Goal: Task Accomplishment & Management: Manage account settings

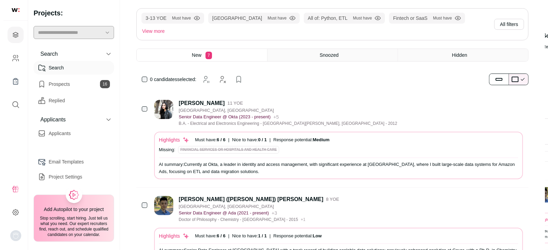
scroll to position [43, 0]
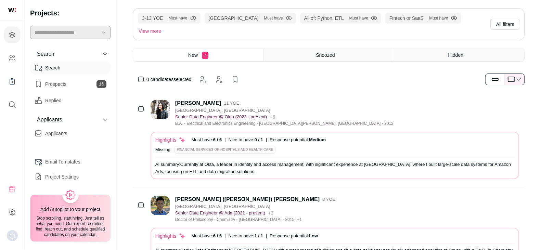
click at [199, 100] on div "[PERSON_NAME]" at bounding box center [198, 103] width 46 height 7
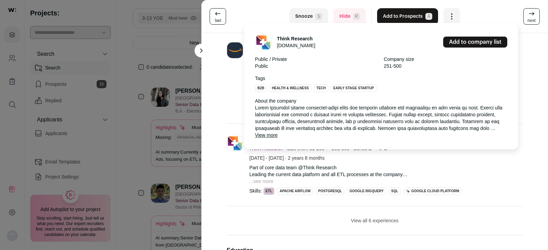
scroll to position [0, 0]
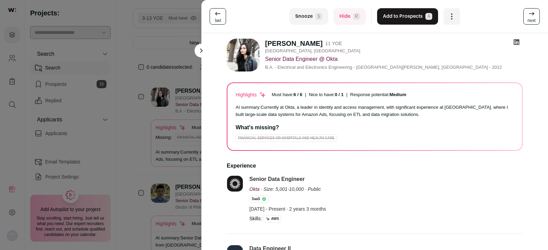
click at [513, 42] on icon at bounding box center [516, 42] width 7 height 7
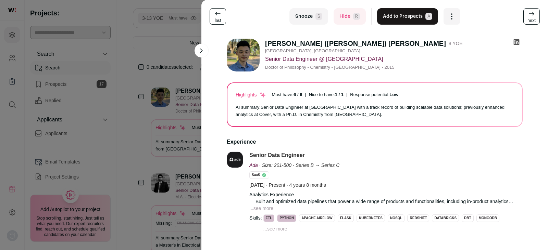
click at [513, 41] on icon at bounding box center [516, 42] width 6 height 6
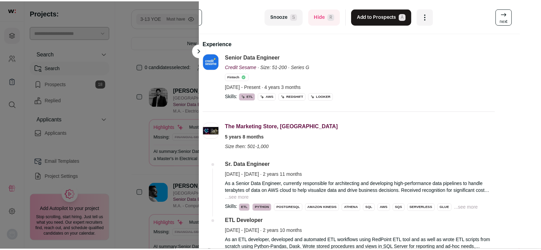
scroll to position [122, 23]
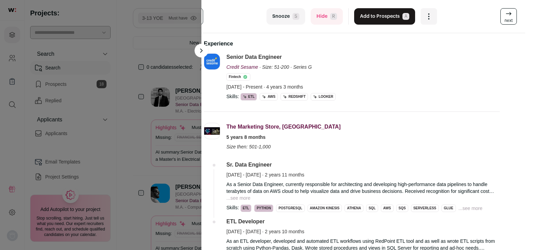
click at [172, 71] on div "last Snooze S Hide R Add to Prospects A Are you sure? [PERSON_NAME] is already …" at bounding box center [274, 125] width 548 height 250
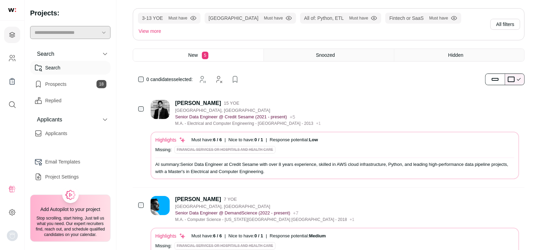
click at [194, 92] on div "[PERSON_NAME] 15 YOE [GEOGRAPHIC_DATA], [GEOGRAPHIC_DATA] Senior Data Engineer …" at bounding box center [329, 140] width 392 height 96
click at [192, 100] on div "[PERSON_NAME]" at bounding box center [198, 103] width 46 height 7
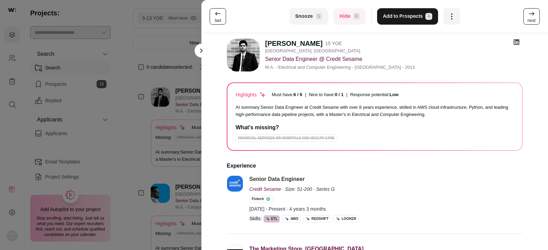
click at [513, 42] on icon at bounding box center [516, 42] width 6 height 6
click at [188, 74] on div "last Snooze S Hide R Add to Prospects A Are you sure? [PERSON_NAME] is already …" at bounding box center [274, 125] width 548 height 250
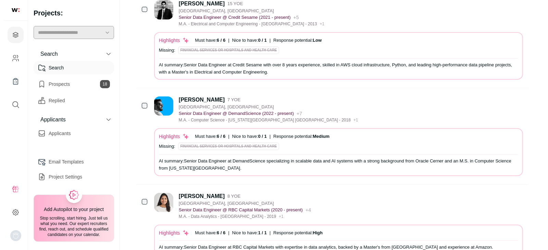
scroll to position [143, 0]
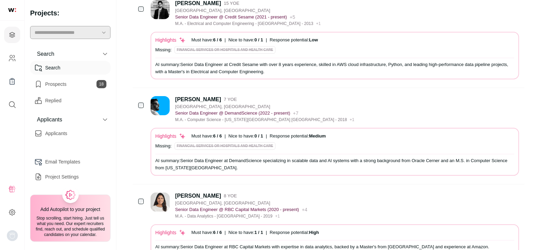
drag, startPoint x: 139, startPoint y: 158, endPoint x: 119, endPoint y: 142, distance: 24.9
click at [119, 142] on main "Software Engineer - DML Remaining Candidates: 58 Increase pool size by removing…" at bounding box center [328, 179] width 425 height 644
click at [195, 96] on div "[PERSON_NAME]" at bounding box center [198, 99] width 46 height 7
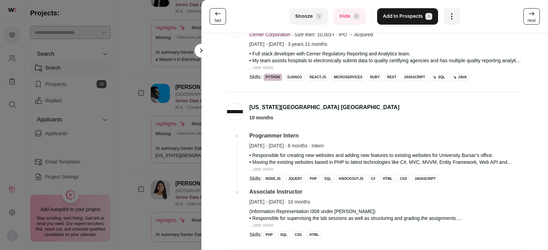
scroll to position [214, 0]
click at [527, 19] on span "next" at bounding box center [531, 20] width 8 height 5
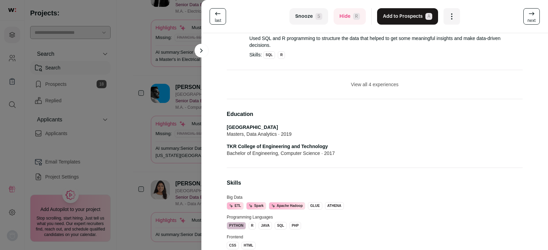
scroll to position [0, 0]
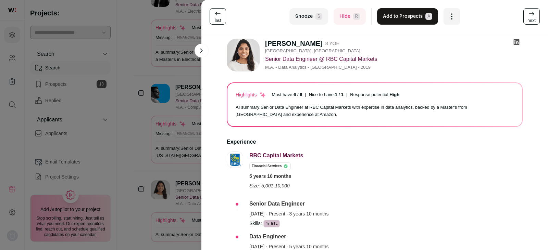
click at [513, 41] on icon at bounding box center [516, 42] width 6 height 6
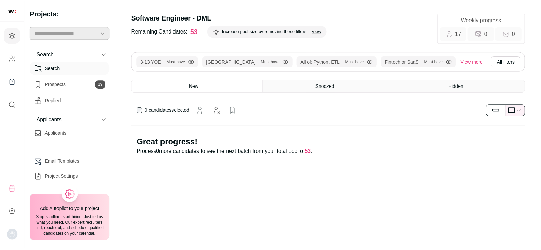
scroll to position [8, 0]
click at [465, 59] on button "View more" at bounding box center [477, 61] width 25 height 11
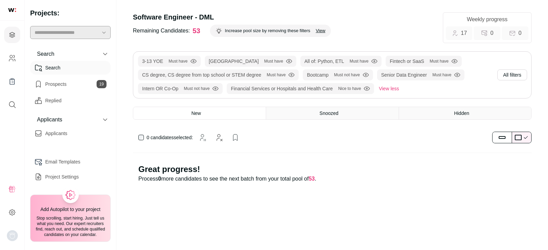
click at [65, 189] on icon at bounding box center [70, 195] width 12 height 12
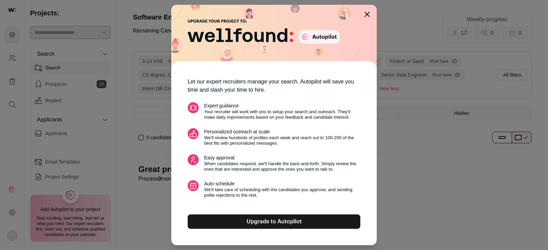
click at [273, 223] on link "Upgrade to Autopliot" at bounding box center [274, 222] width 172 height 14
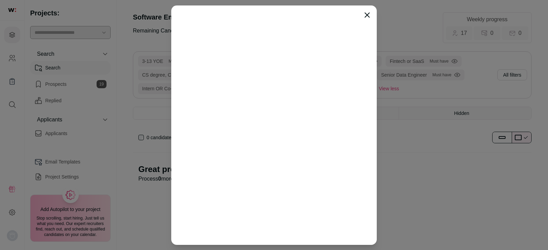
click at [367, 14] on icon "Close modal" at bounding box center [367, 15] width 4 height 4
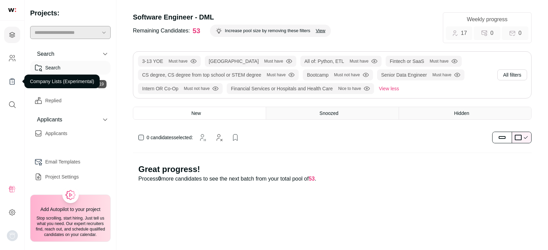
click at [10, 82] on icon "Company Lists" at bounding box center [12, 81] width 4 height 5
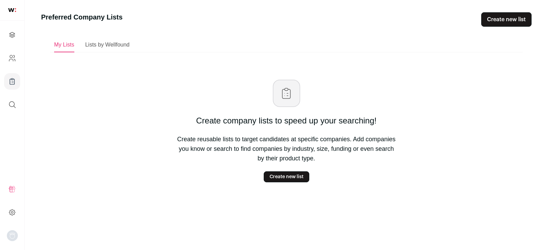
click at [106, 46] on span "Lists by Wellfound" at bounding box center [107, 45] width 44 height 6
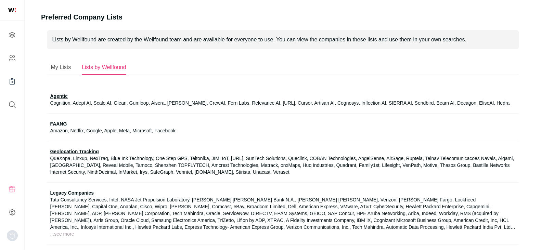
click at [57, 65] on span "My Lists" at bounding box center [61, 67] width 20 height 6
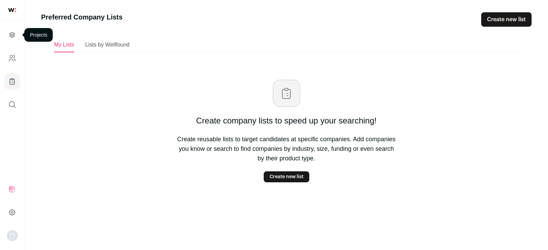
click at [12, 35] on icon "Projects" at bounding box center [12, 35] width 8 height 8
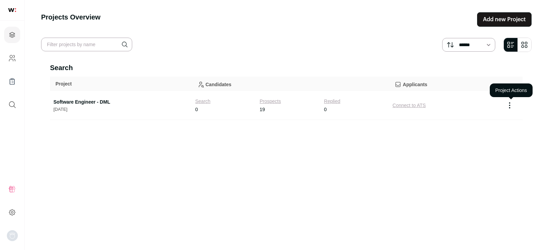
click at [510, 104] on icon "Project Actions" at bounding box center [509, 105] width 8 height 8
click at [279, 178] on div "Search Project Candidates Applicants Software Engineer - DML [DATE] Search 0 Pr…" at bounding box center [286, 150] width 472 height 175
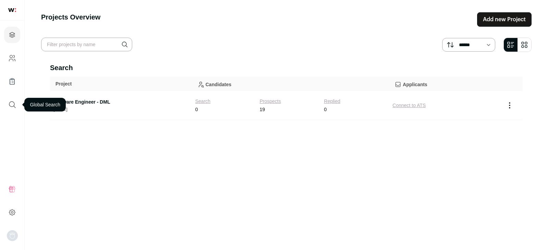
click at [9, 103] on icon "submit" at bounding box center [12, 105] width 8 height 8
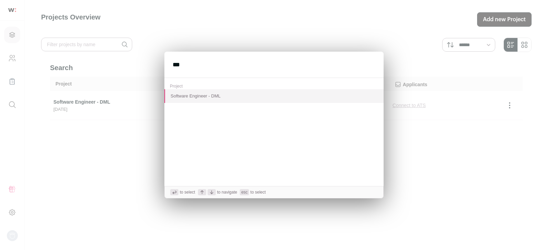
type input "***"
click at [198, 97] on button "Software Engineer - DML" at bounding box center [273, 96] width 219 height 14
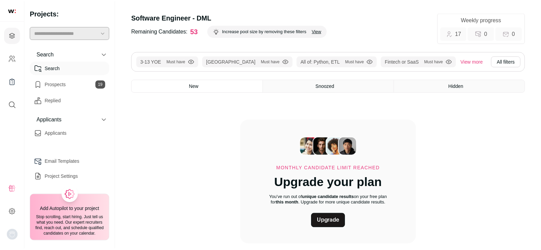
scroll to position [12, 0]
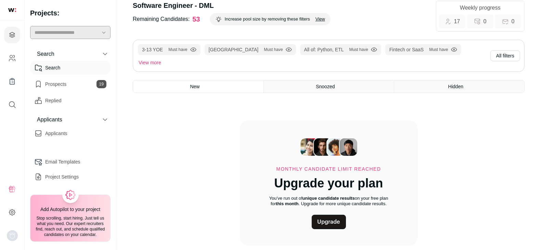
click at [325, 217] on link "Upgrade" at bounding box center [329, 222] width 34 height 14
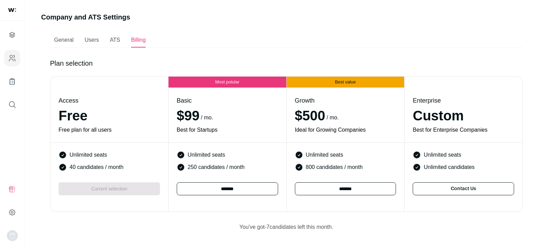
click at [117, 43] on div "ATS" at bounding box center [115, 40] width 10 height 14
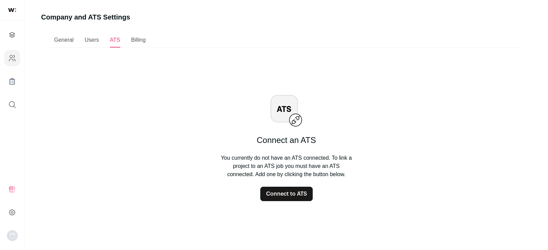
click at [276, 194] on button "Connect to ATS" at bounding box center [286, 194] width 52 height 14
click at [90, 43] on span "Users" at bounding box center [92, 40] width 14 height 6
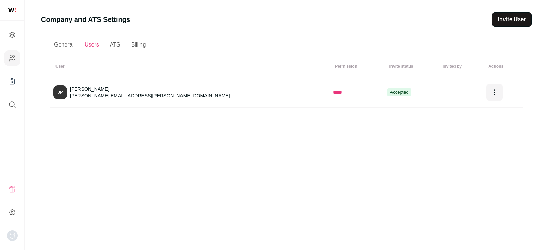
click at [62, 43] on span "General" at bounding box center [64, 45] width 20 height 6
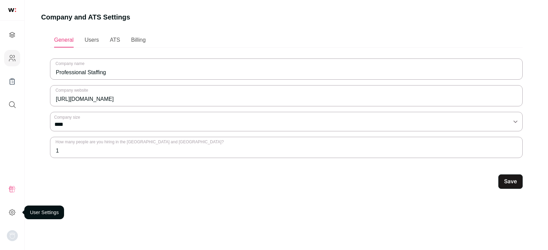
click at [11, 211] on icon at bounding box center [12, 212] width 8 height 8
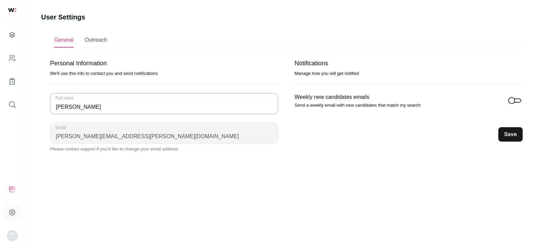
click at [341, 73] on p "Manage how you will get notified" at bounding box center [408, 73] width 228 height 5
click at [95, 40] on span "Outreach" at bounding box center [96, 40] width 23 height 6
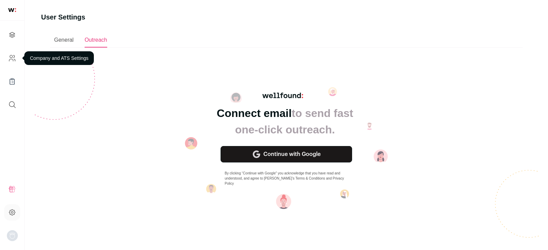
click at [14, 60] on icon "Company and ATS Settings" at bounding box center [12, 58] width 8 height 8
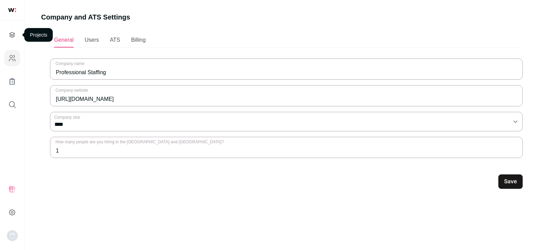
click at [14, 38] on icon "Projects" at bounding box center [12, 35] width 8 height 8
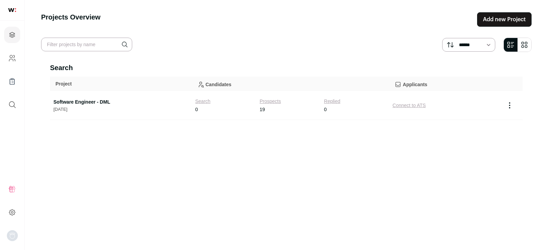
click at [93, 103] on link "Software Engineer - DML" at bounding box center [120, 102] width 135 height 7
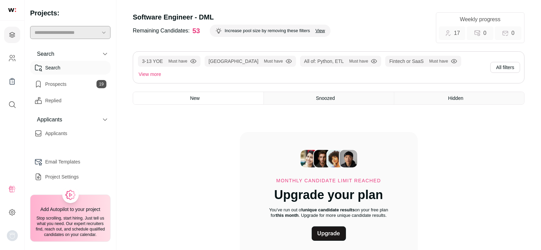
scroll to position [12, 0]
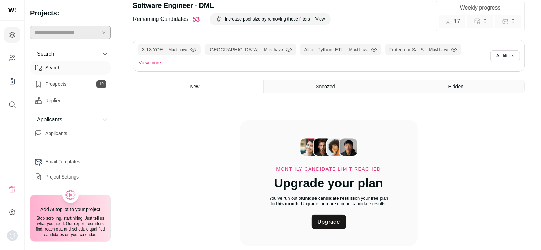
click at [319, 215] on link "Upgrade" at bounding box center [329, 222] width 34 height 14
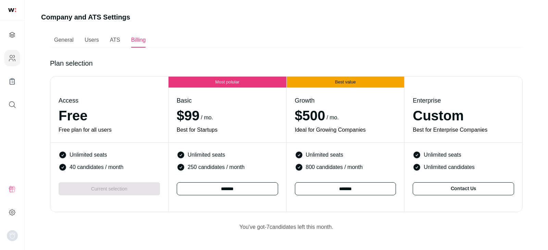
click at [229, 188] on input "*******" at bounding box center [227, 188] width 101 height 13
